Goal: Task Accomplishment & Management: Manage account settings

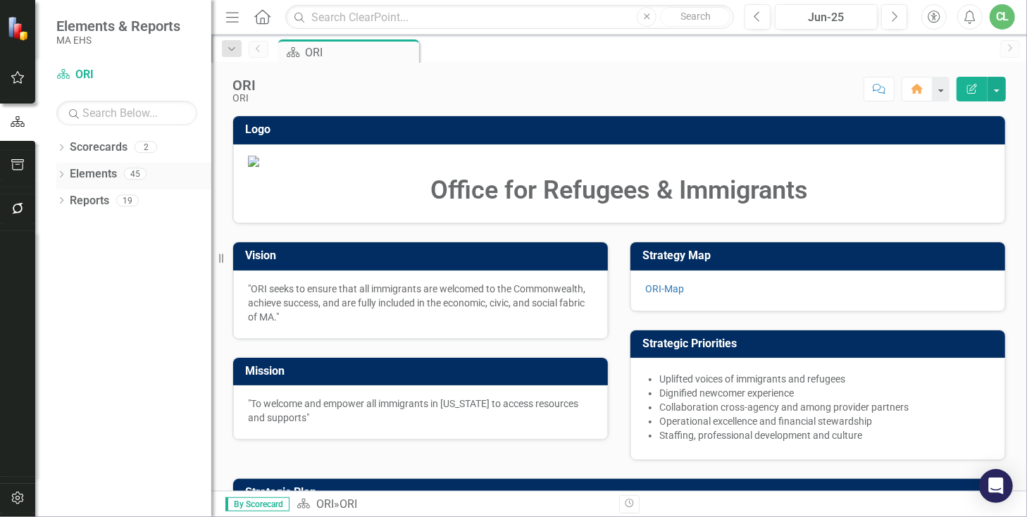
click at [90, 170] on link "Elements" at bounding box center [93, 174] width 47 height 16
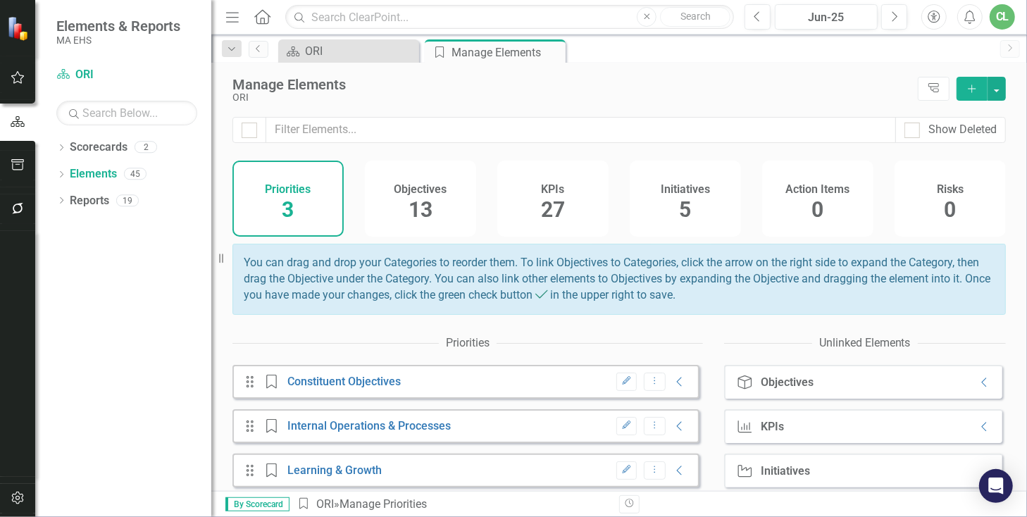
click at [555, 204] on span "27" at bounding box center [553, 209] width 24 height 25
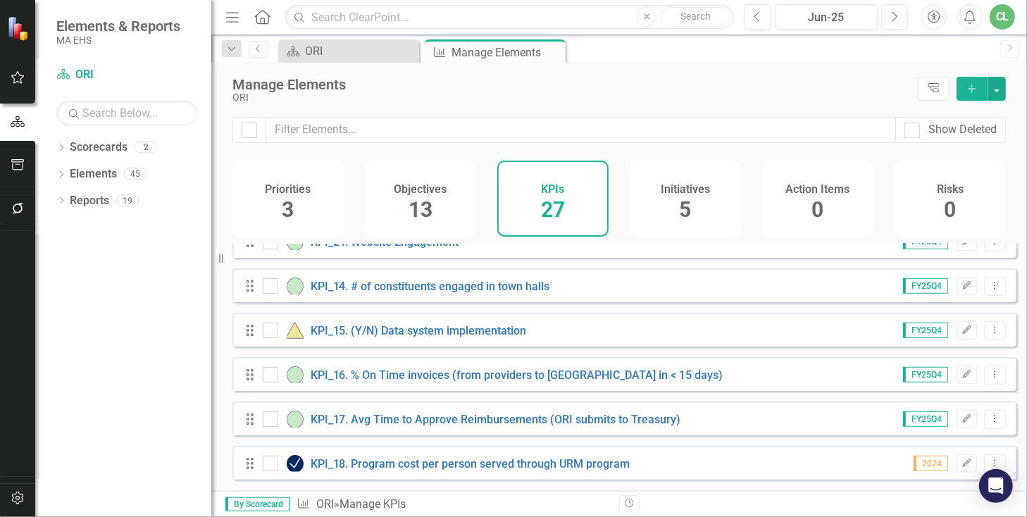
scroll to position [644, 0]
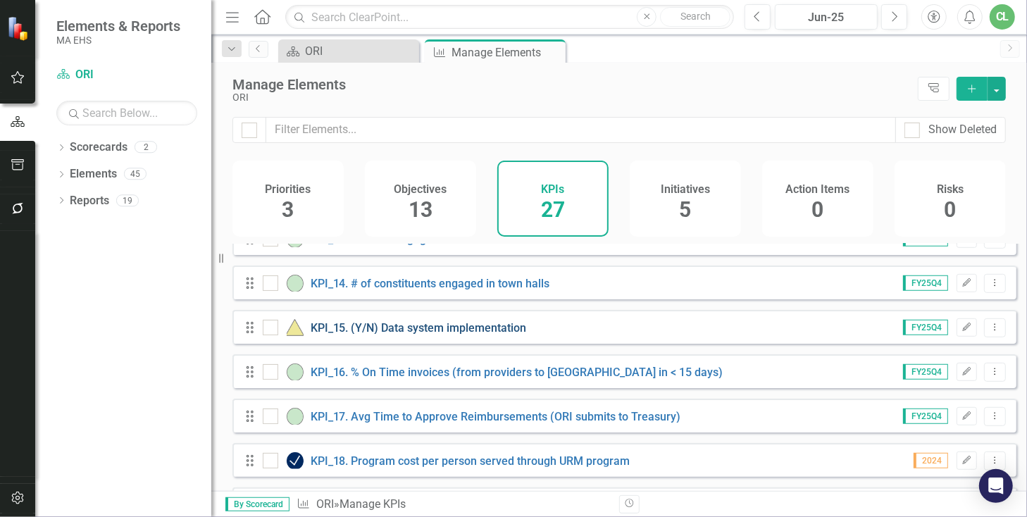
click at [391, 334] on link "KPI_15. (Y/N) Data system implementation" at bounding box center [419, 327] width 216 height 13
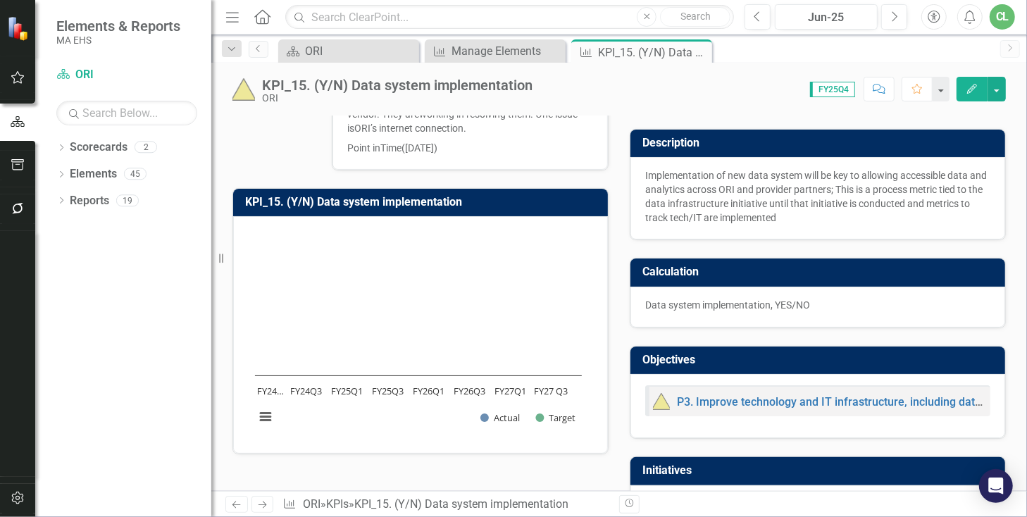
scroll to position [80, 0]
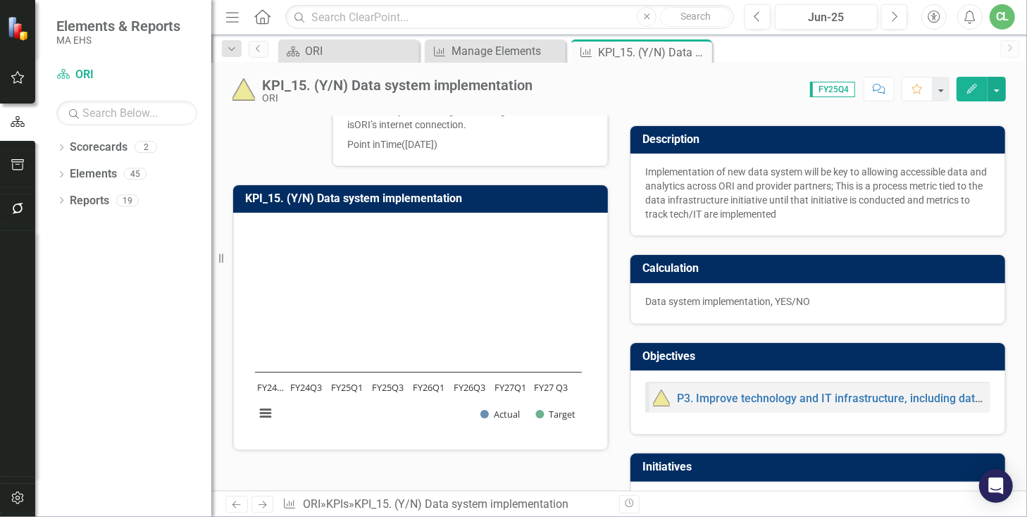
click at [823, 213] on p "Implementation of new data system will be key to allowing accessible data and a…" at bounding box center [817, 193] width 345 height 56
drag, startPoint x: 830, startPoint y: 207, endPoint x: 675, endPoint y: 173, distance: 159.4
click at [675, 173] on p "Implementation of new data system will be key to allowing accessible data and a…" at bounding box center [817, 193] width 345 height 56
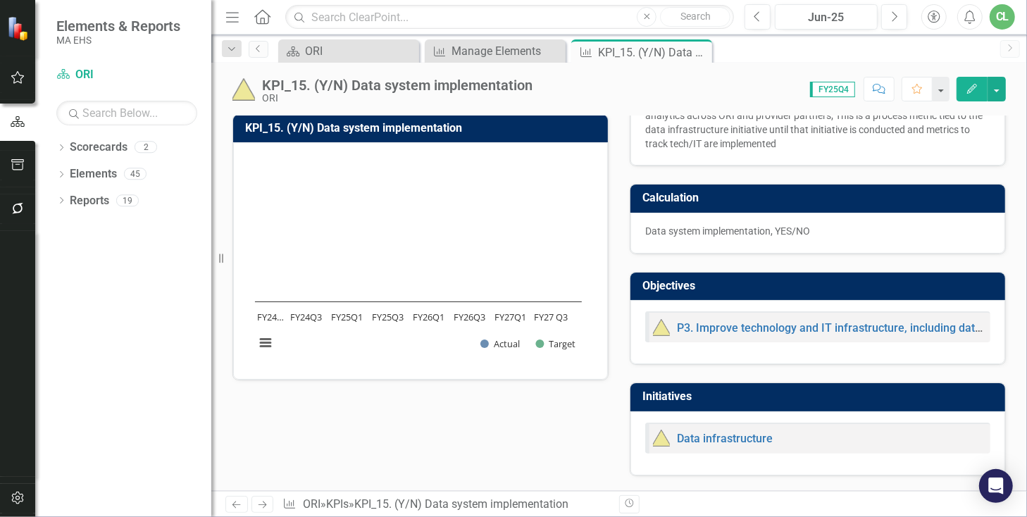
scroll to position [161, 0]
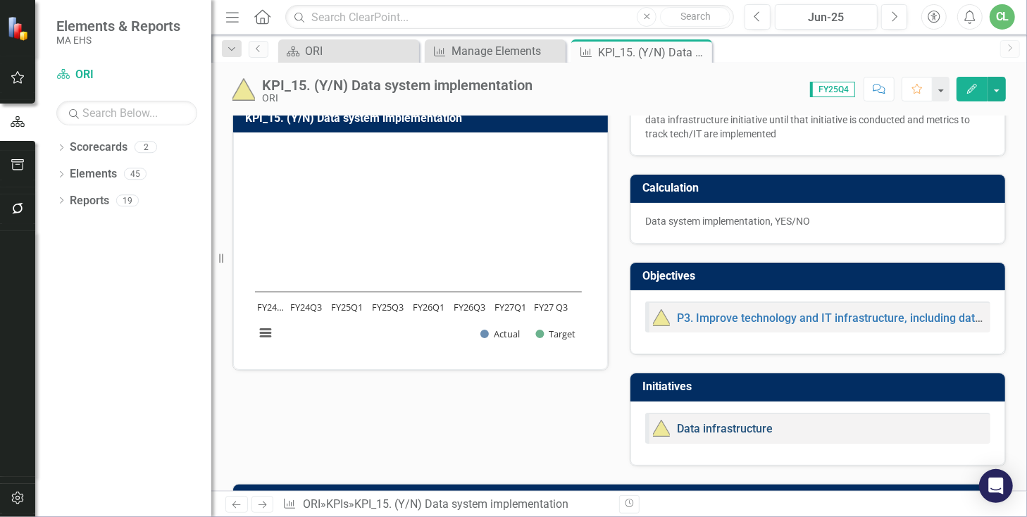
click at [717, 423] on link "Data infrastructure" at bounding box center [725, 428] width 96 height 13
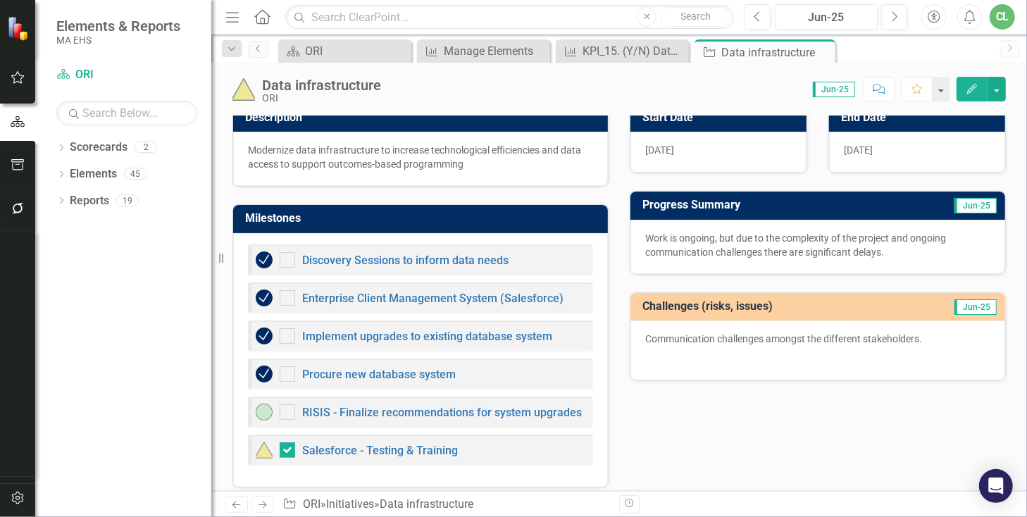
scroll to position [130, 0]
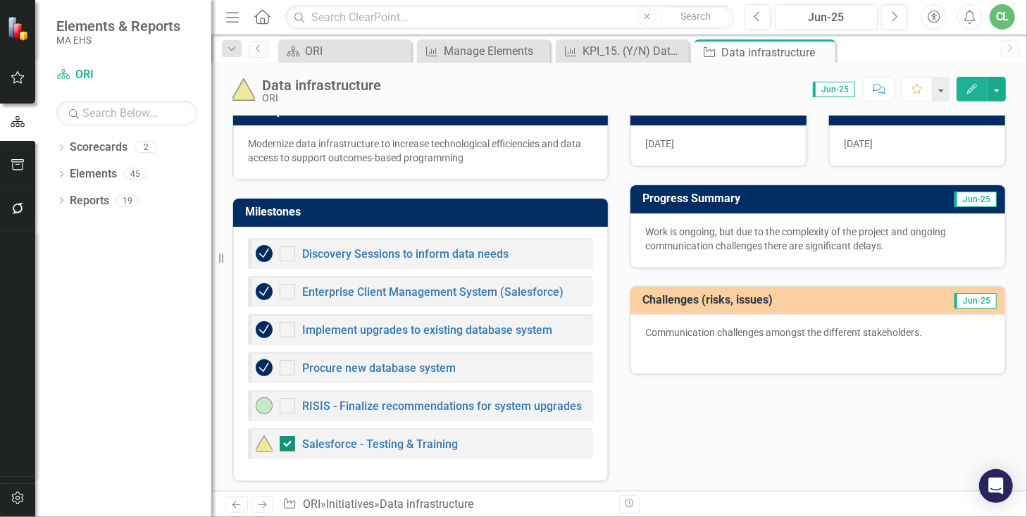
click at [288, 441] on div at bounding box center [287, 443] width 15 height 15
click at [288, 441] on input "checkbox" at bounding box center [284, 440] width 9 height 9
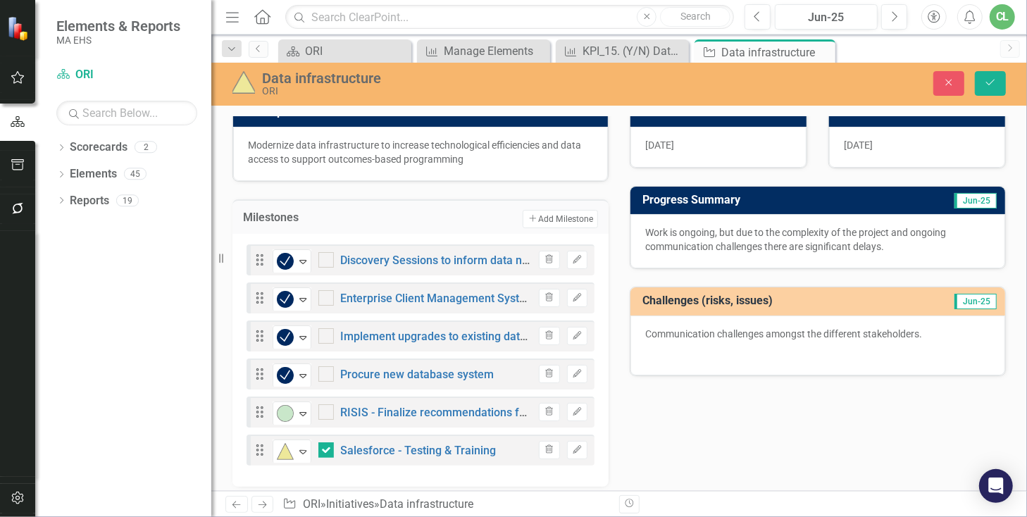
checkbox input "false"
click at [1003, 78] on button "Save" at bounding box center [990, 83] width 31 height 25
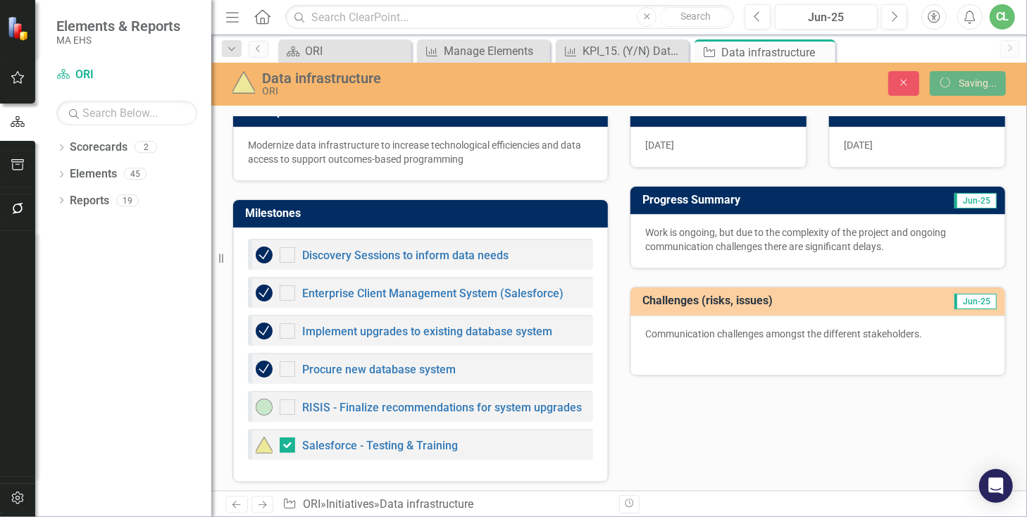
checkbox input "false"
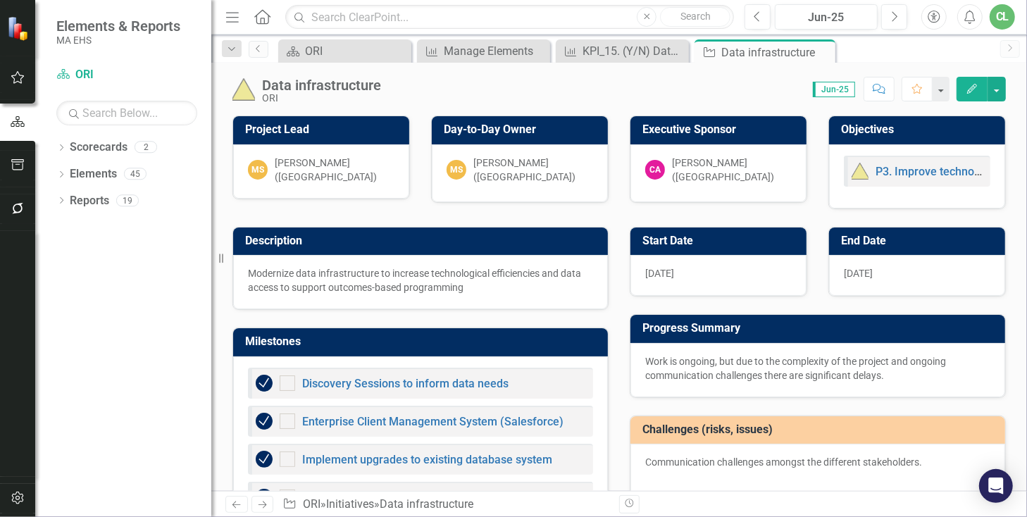
checkbox input "false"
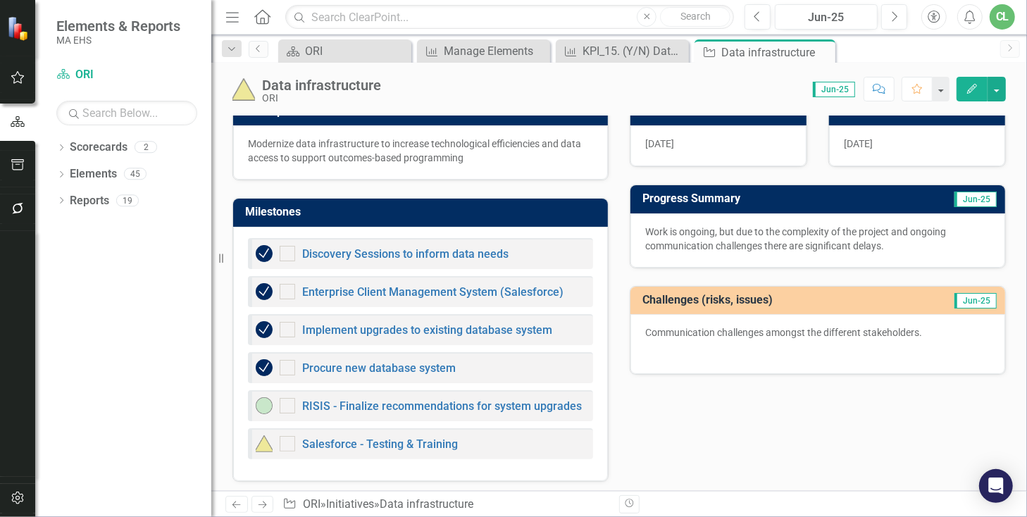
click at [258, 403] on img at bounding box center [264, 405] width 17 height 17
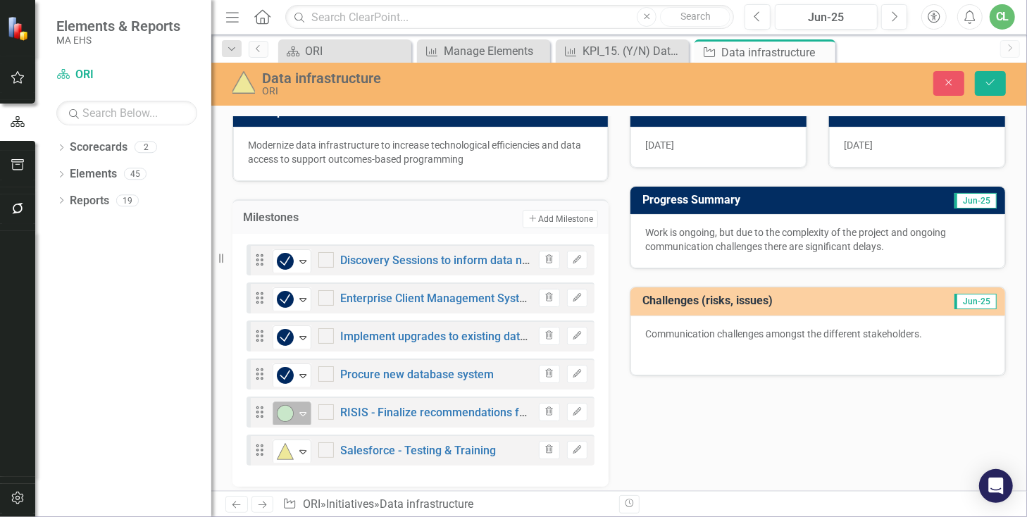
click at [284, 405] on img at bounding box center [285, 413] width 17 height 17
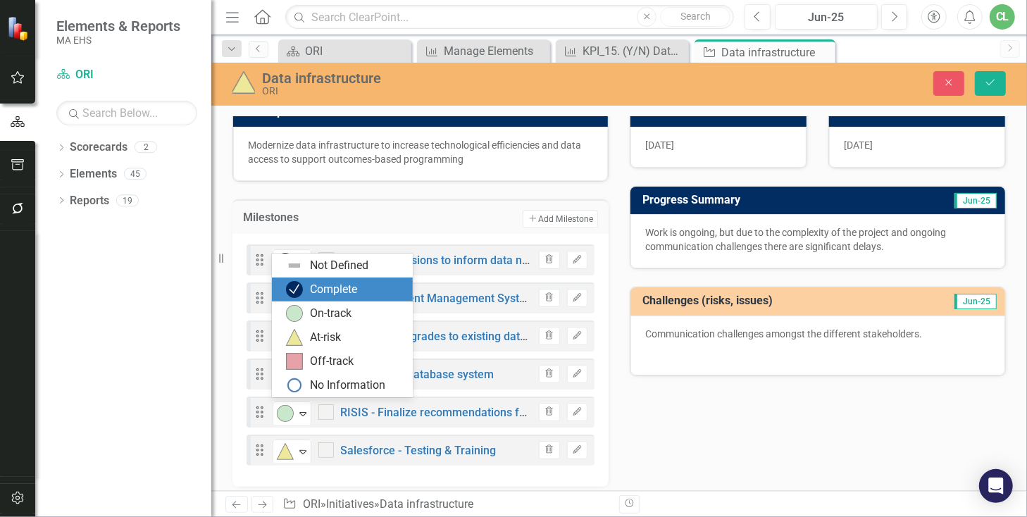
click at [325, 296] on div "Complete" at bounding box center [333, 290] width 47 height 16
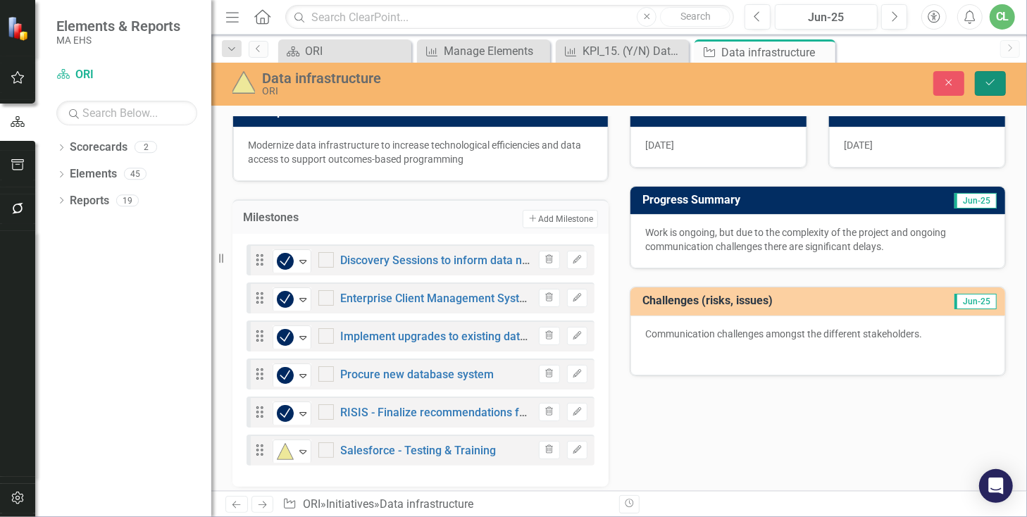
click at [997, 84] on button "Save" at bounding box center [990, 83] width 31 height 25
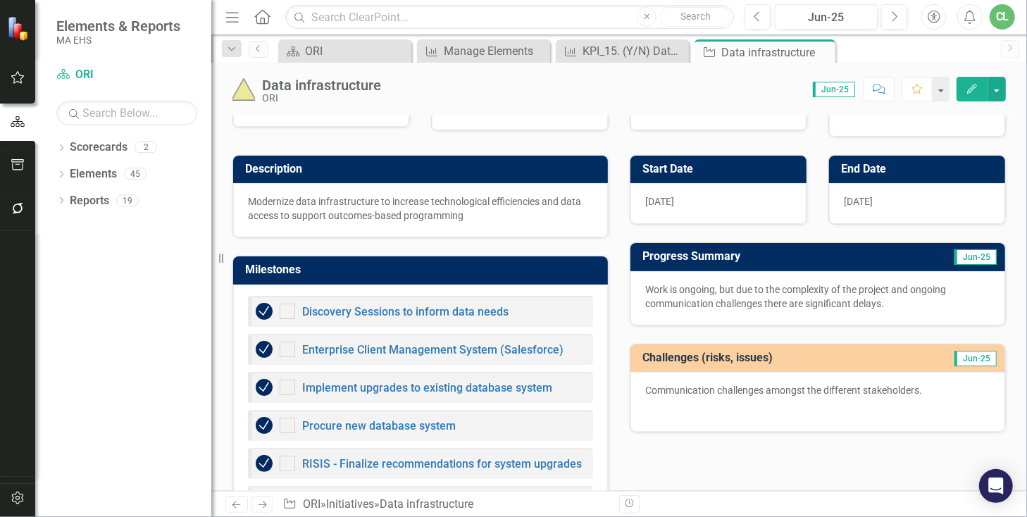
scroll to position [89, 0]
